Goal: Task Accomplishment & Management: Complete application form

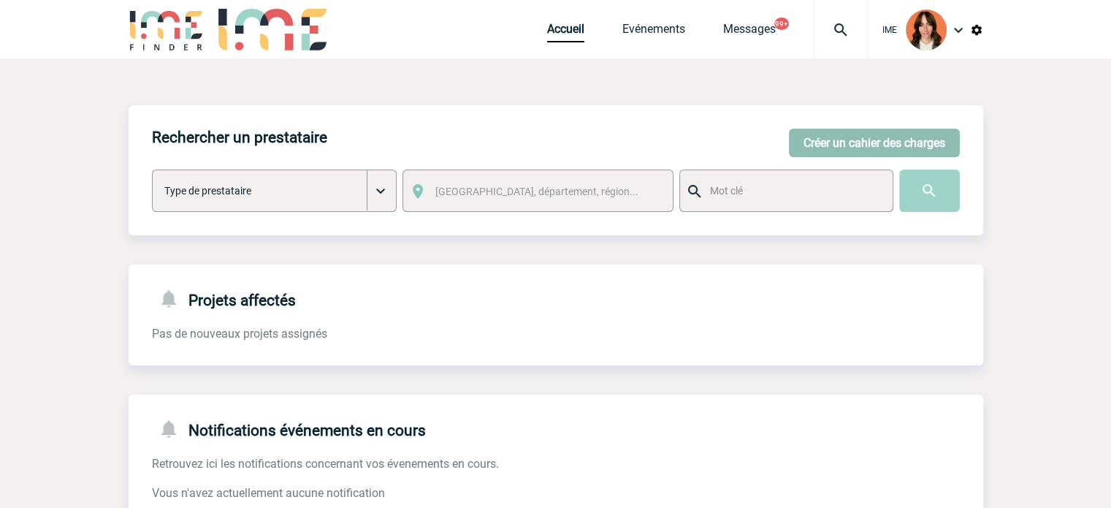
click at [860, 153] on button "Créer un cahier des charges" at bounding box center [874, 143] width 171 height 28
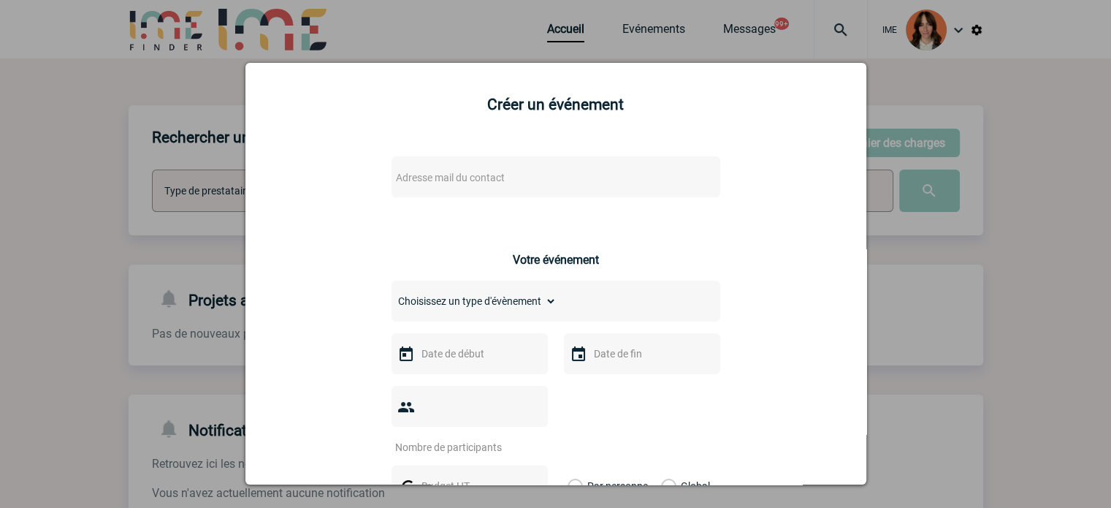
click at [441, 175] on span "Adresse mail du contact" at bounding box center [450, 178] width 109 height 12
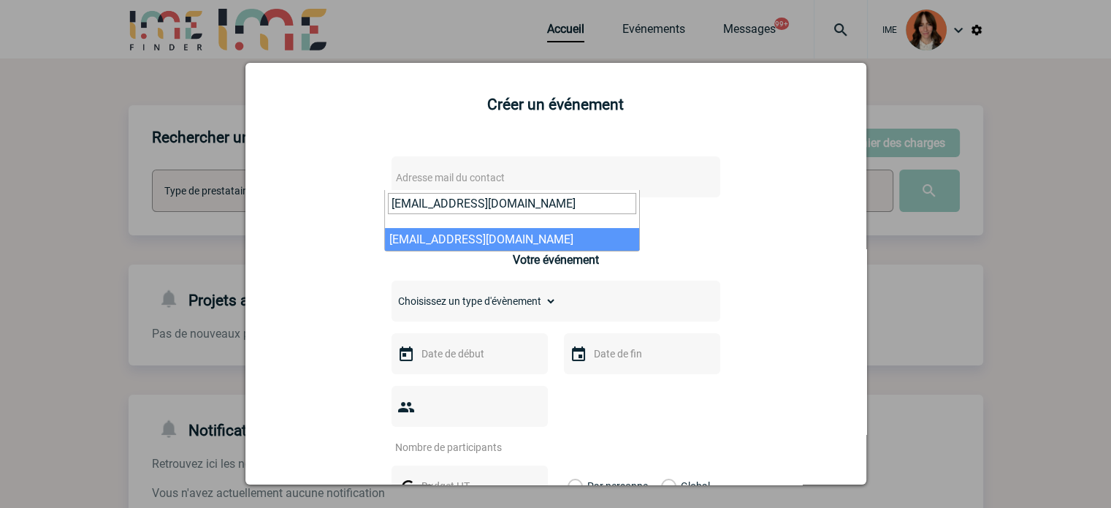
type input "cherifa.nessah@novartis.com"
select select "103325"
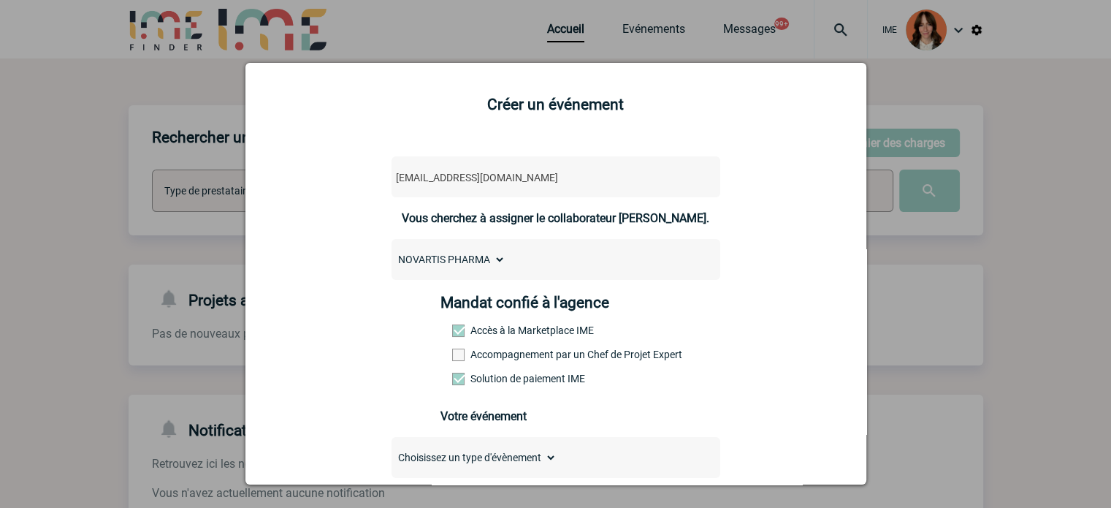
scroll to position [219, 0]
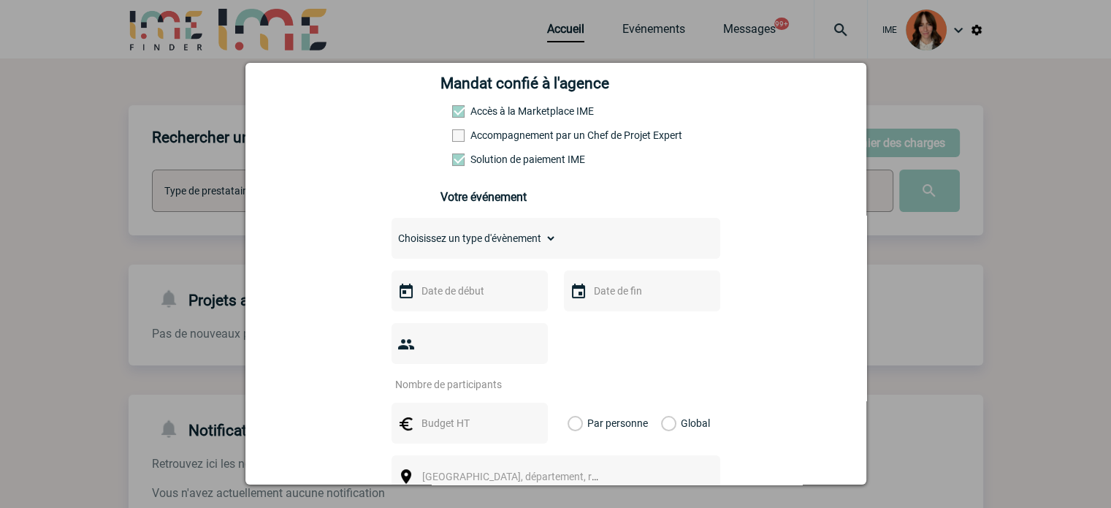
click at [457, 245] on select "Choisissez un type d'évènement Séminaire avec nuitée Séminaire sans nuitée Repa…" at bounding box center [474, 238] width 165 height 20
select select "3"
click at [392, 232] on select "Choisissez un type d'évènement Séminaire avec nuitée Séminaire sans nuitée Repa…" at bounding box center [474, 238] width 165 height 20
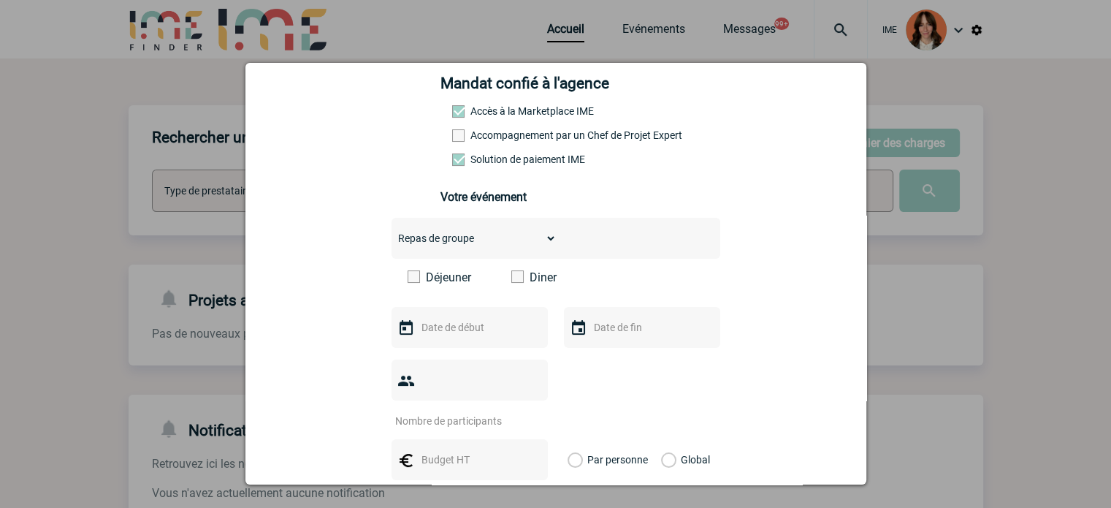
drag, startPoint x: 510, startPoint y: 283, endPoint x: 500, endPoint y: 310, distance: 28.6
click at [511, 283] on span at bounding box center [517, 276] width 12 height 12
click at [0, 0] on input "Diner" at bounding box center [0, 0] width 0 height 0
click at [490, 321] on div at bounding box center [470, 327] width 156 height 41
click at [485, 328] on input "text" at bounding box center [468, 327] width 101 height 19
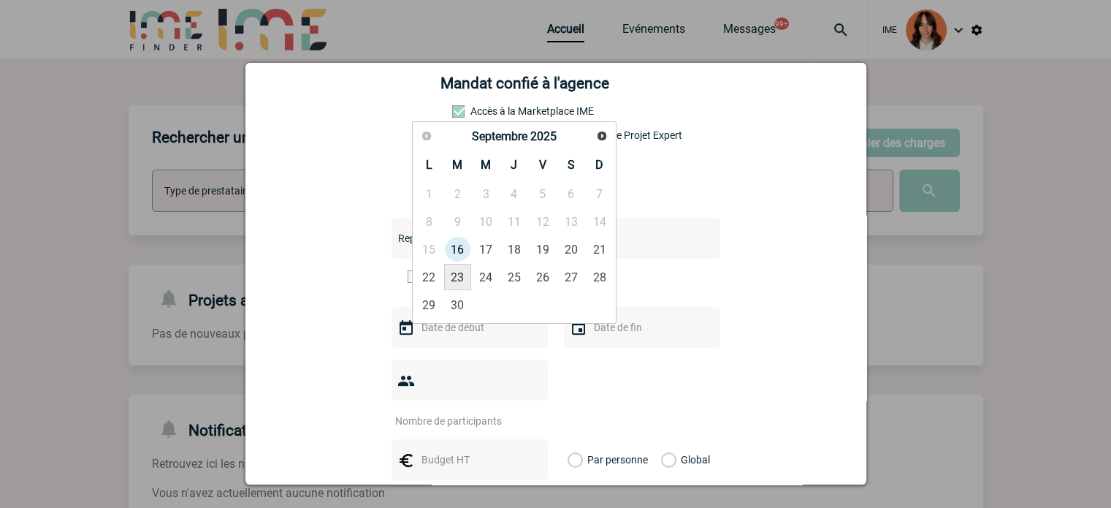
click at [468, 280] on link "23" at bounding box center [457, 277] width 27 height 26
type input "23-09-2025"
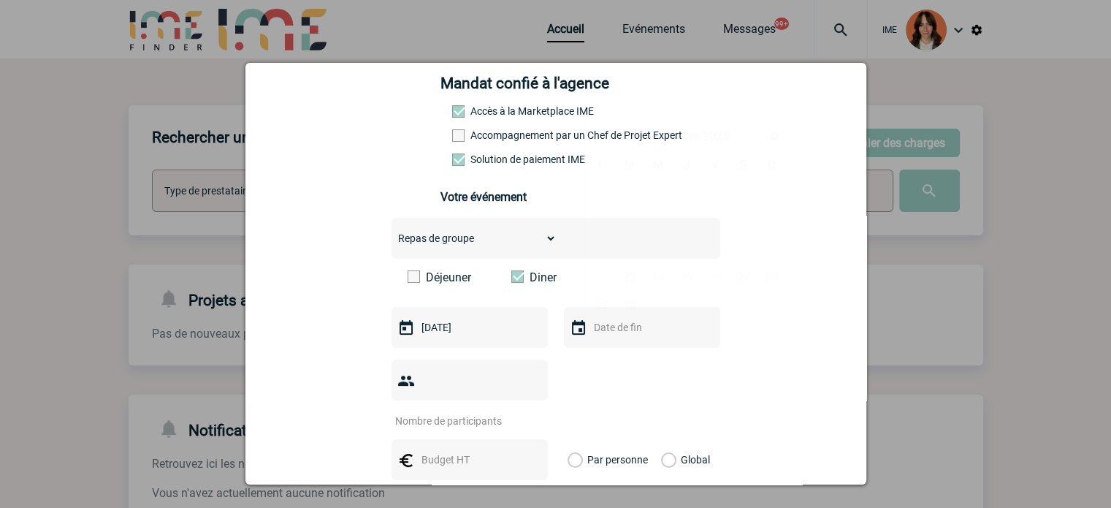
click at [658, 335] on input "text" at bounding box center [640, 327] width 101 height 19
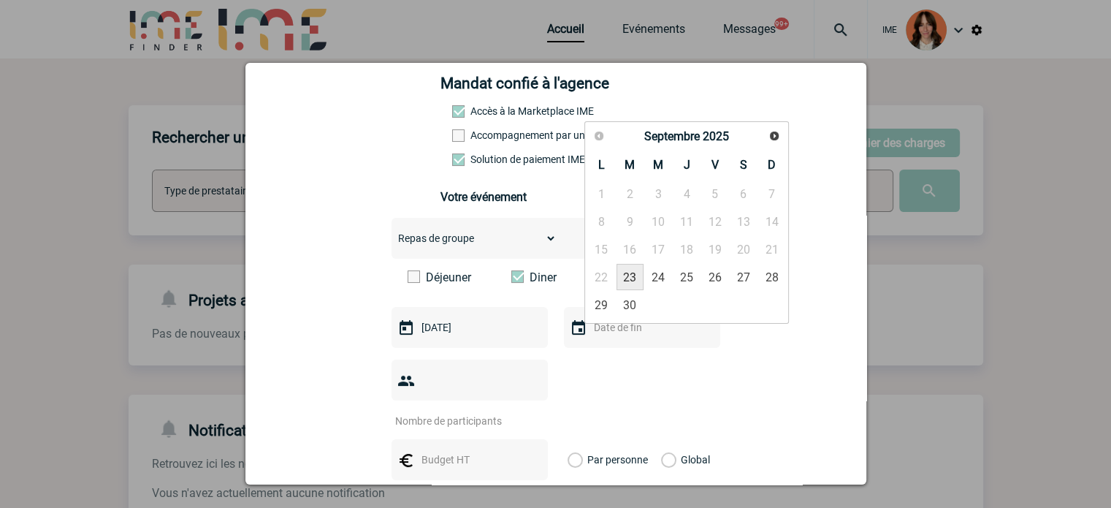
click at [638, 278] on link "23" at bounding box center [630, 277] width 27 height 26
type input "23-09-2025"
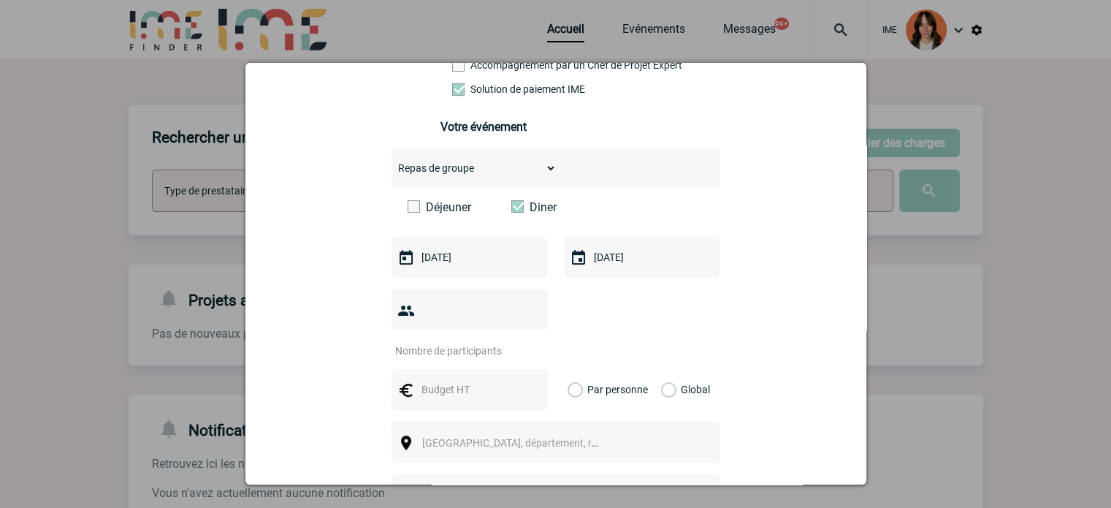
scroll to position [365, 0]
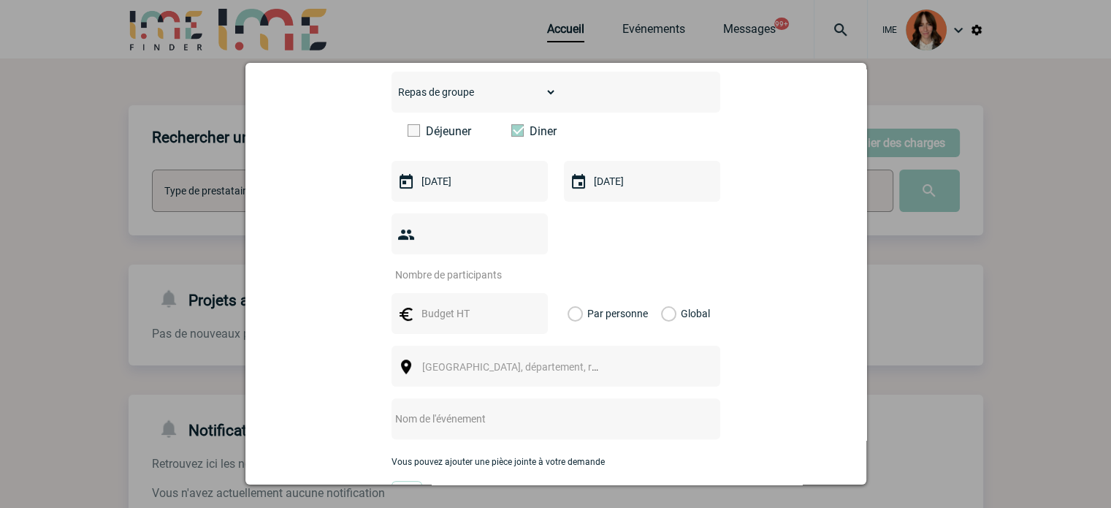
click at [489, 265] on input "number" at bounding box center [460, 274] width 137 height 19
type input "18"
click at [446, 304] on input "text" at bounding box center [468, 313] width 101 height 19
type input "395"
click at [665, 293] on label "Global" at bounding box center [665, 313] width 9 height 41
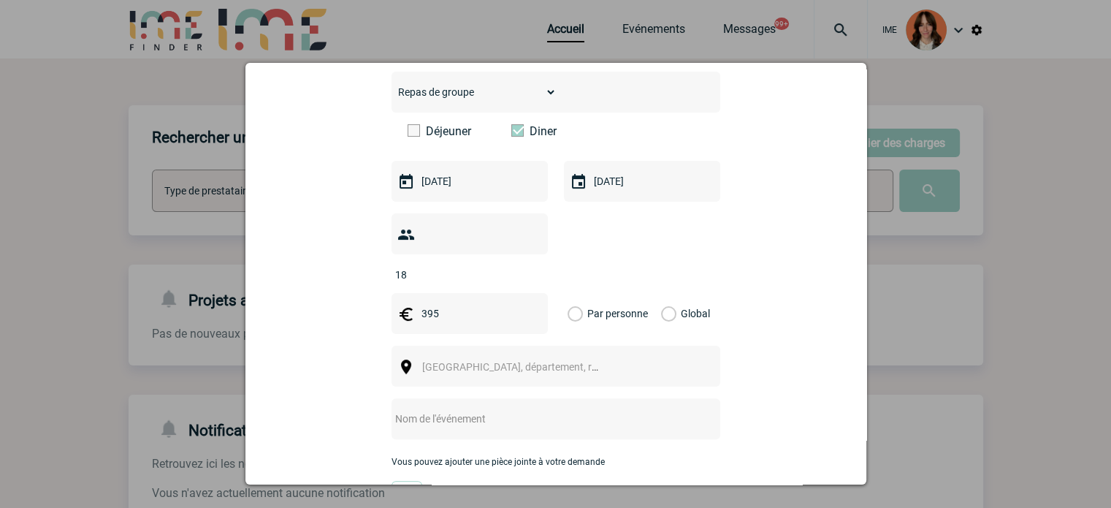
click at [0, 0] on input "Global" at bounding box center [0, 0] width 0 height 0
click at [459, 361] on span "[GEOGRAPHIC_DATA], département, région..." at bounding box center [523, 367] width 203 height 12
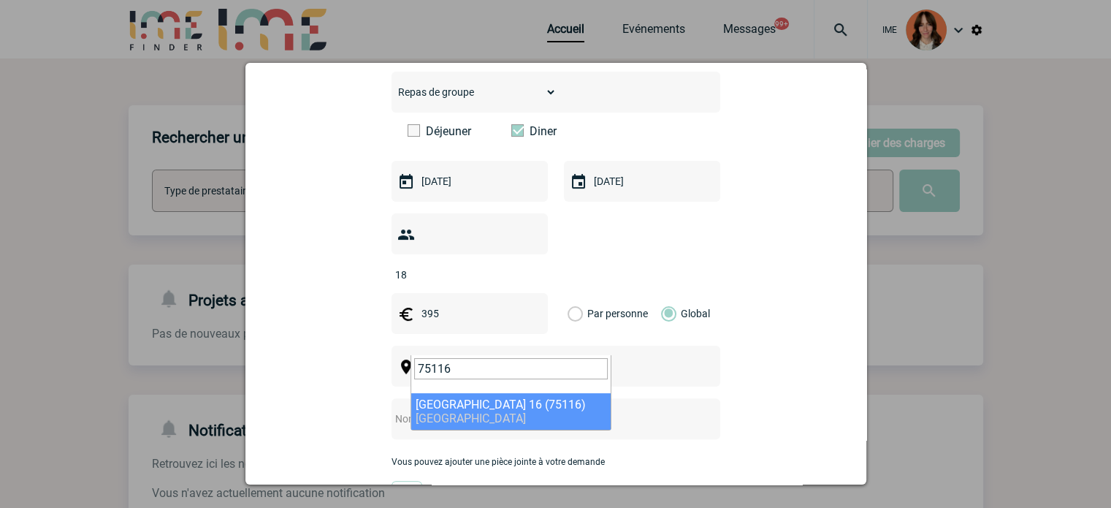
type input "75116"
select select "19"
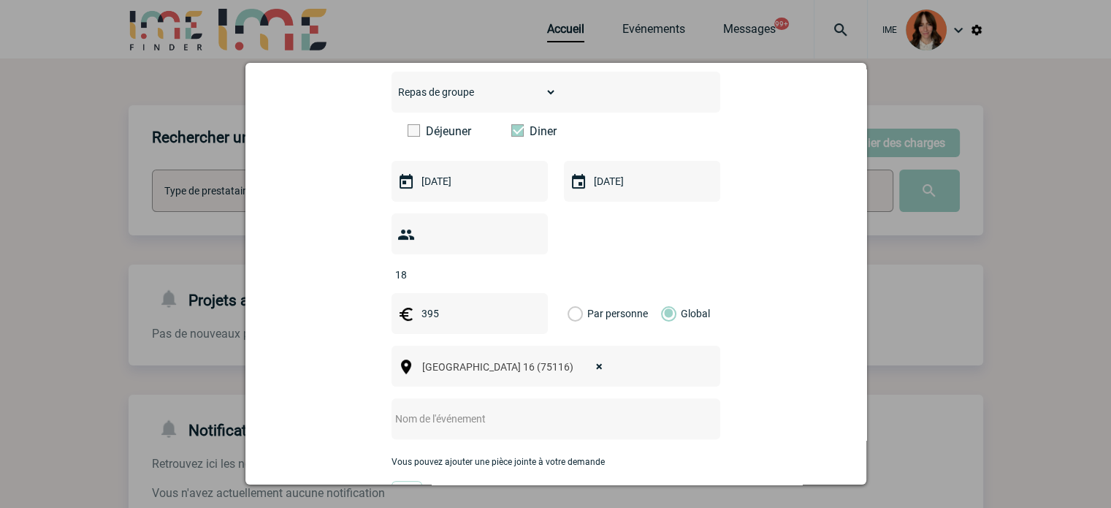
click at [451, 409] on input "text" at bounding box center [537, 418] width 290 height 19
type input "E"
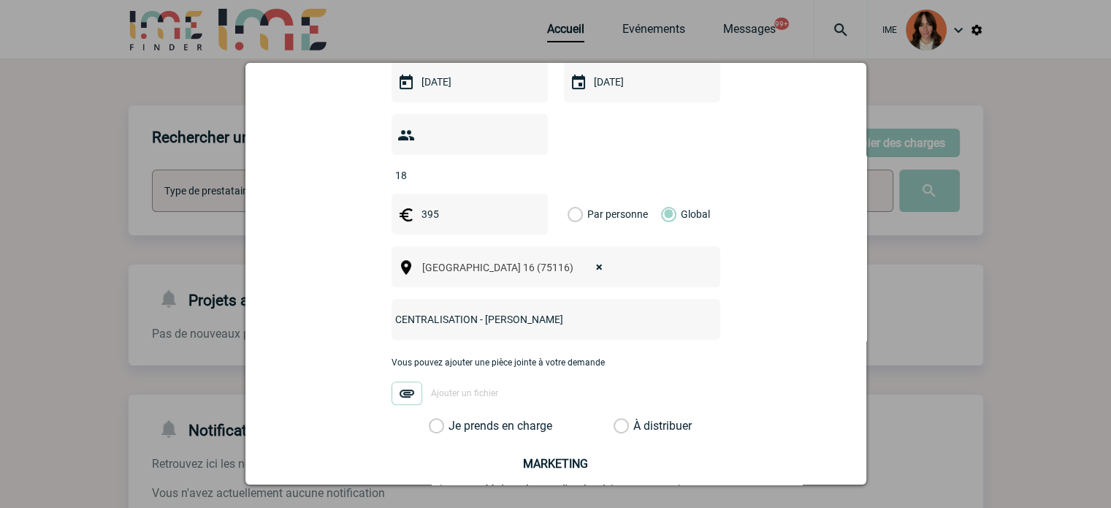
scroll to position [605, 0]
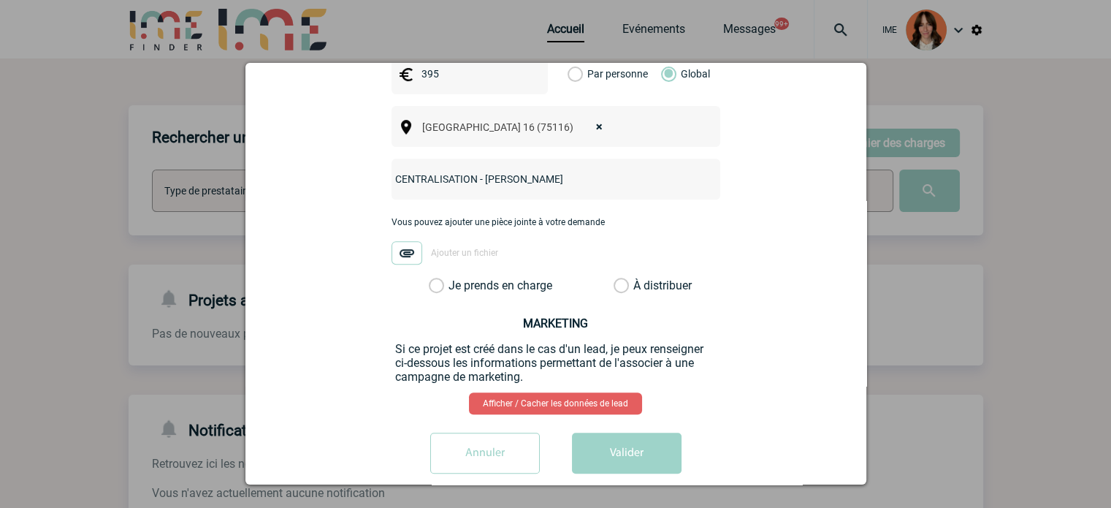
type input "CENTRALISATION - Sir Winston"
click at [454, 278] on label "Je prends en charge" at bounding box center [441, 285] width 25 height 15
click at [0, 0] on input "Je prends en charge" at bounding box center [0, 0] width 0 height 0
click at [646, 432] on button "Valider" at bounding box center [627, 452] width 110 height 41
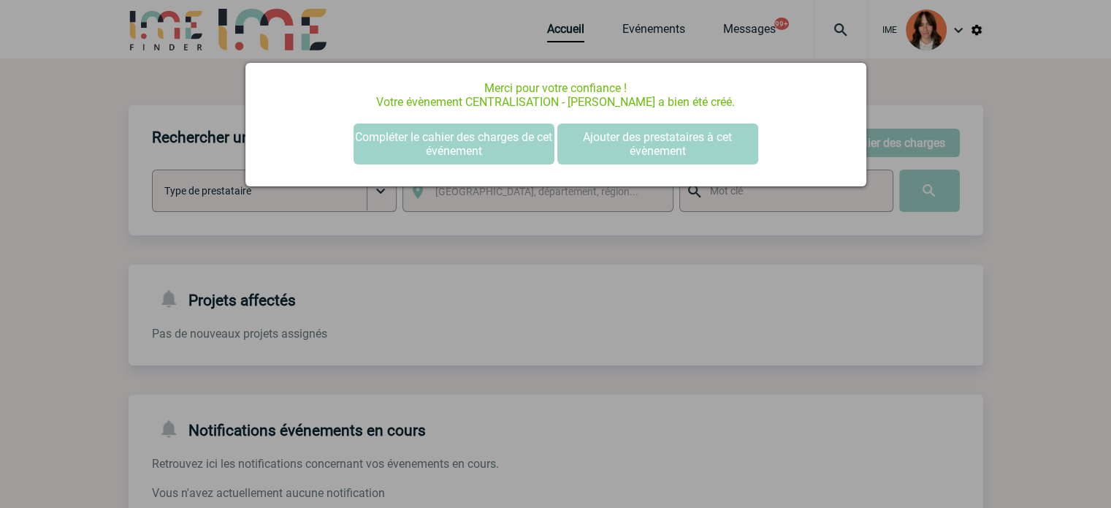
scroll to position [0, 0]
click at [403, 139] on button "Compléter le cahier des charges de cet événement" at bounding box center [454, 143] width 201 height 41
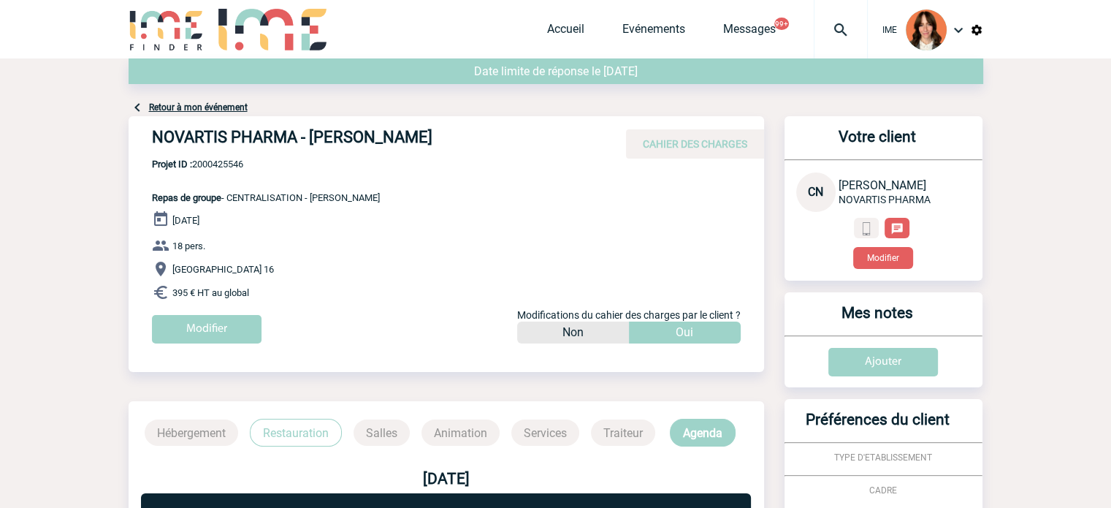
click at [226, 163] on span "Projet ID : 2000425546" at bounding box center [266, 164] width 228 height 11
copy span "2000425546"
drag, startPoint x: 213, startPoint y: 156, endPoint x: 234, endPoint y: 179, distance: 30.5
click at [213, 156] on div "NOVARTIS PHARMA - Cherifa NESSAH CAHIER DES CHARGES" at bounding box center [447, 137] width 636 height 42
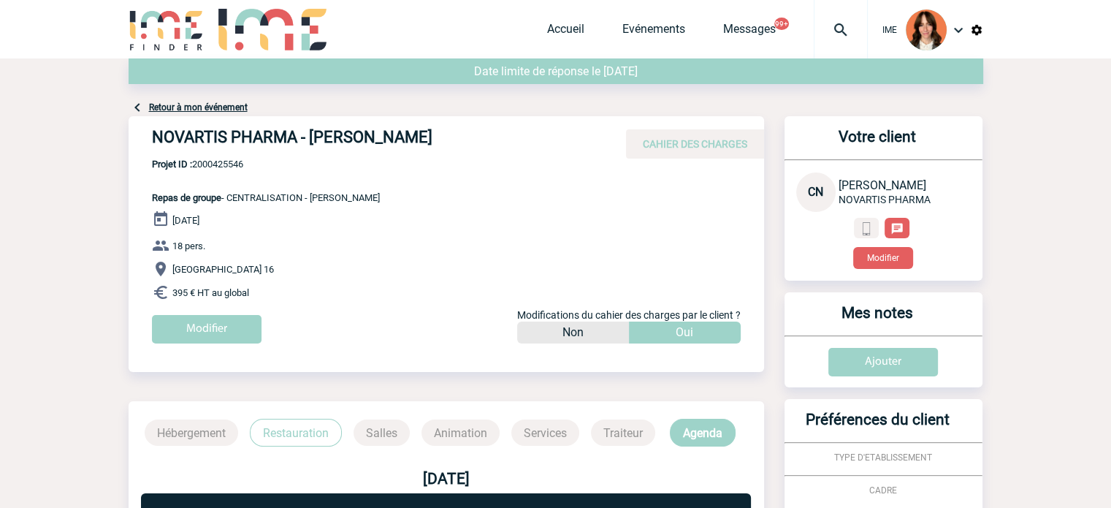
click at [267, 195] on span "Repas de groupe - CENTRALISATION - Sir Winston" at bounding box center [266, 197] width 228 height 11
copy span "CENTRALISATION"
click at [358, 112] on div "Retour à mon événement" at bounding box center [556, 87] width 855 height 58
drag, startPoint x: 441, startPoint y: 125, endPoint x: 140, endPoint y: 134, distance: 301.1
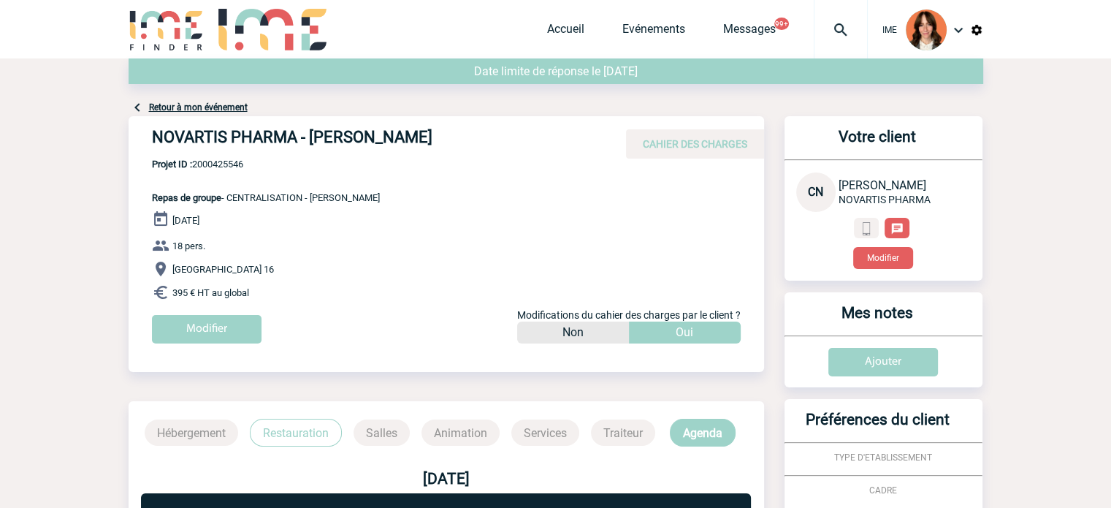
click at [140, 134] on div "NOVARTIS PHARMA - Cherifa NESSAH CAHIER DES CHARGES" at bounding box center [447, 137] width 636 height 42
copy h4 "NOVARTIS PHARMA - Cherifa NESSAH"
click at [210, 159] on span "Projet ID : 2000425546" at bounding box center [266, 164] width 228 height 11
copy span "2000425546"
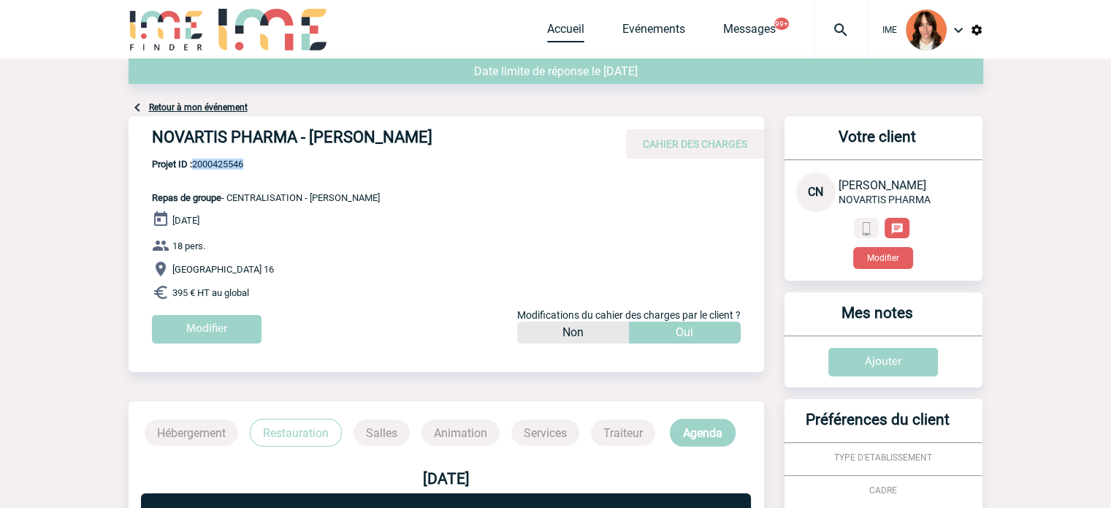
drag, startPoint x: 559, startPoint y: 25, endPoint x: 612, endPoint y: 46, distance: 57.4
click at [559, 25] on link "Accueil" at bounding box center [565, 32] width 37 height 20
